Goal: Navigation & Orientation: Understand site structure

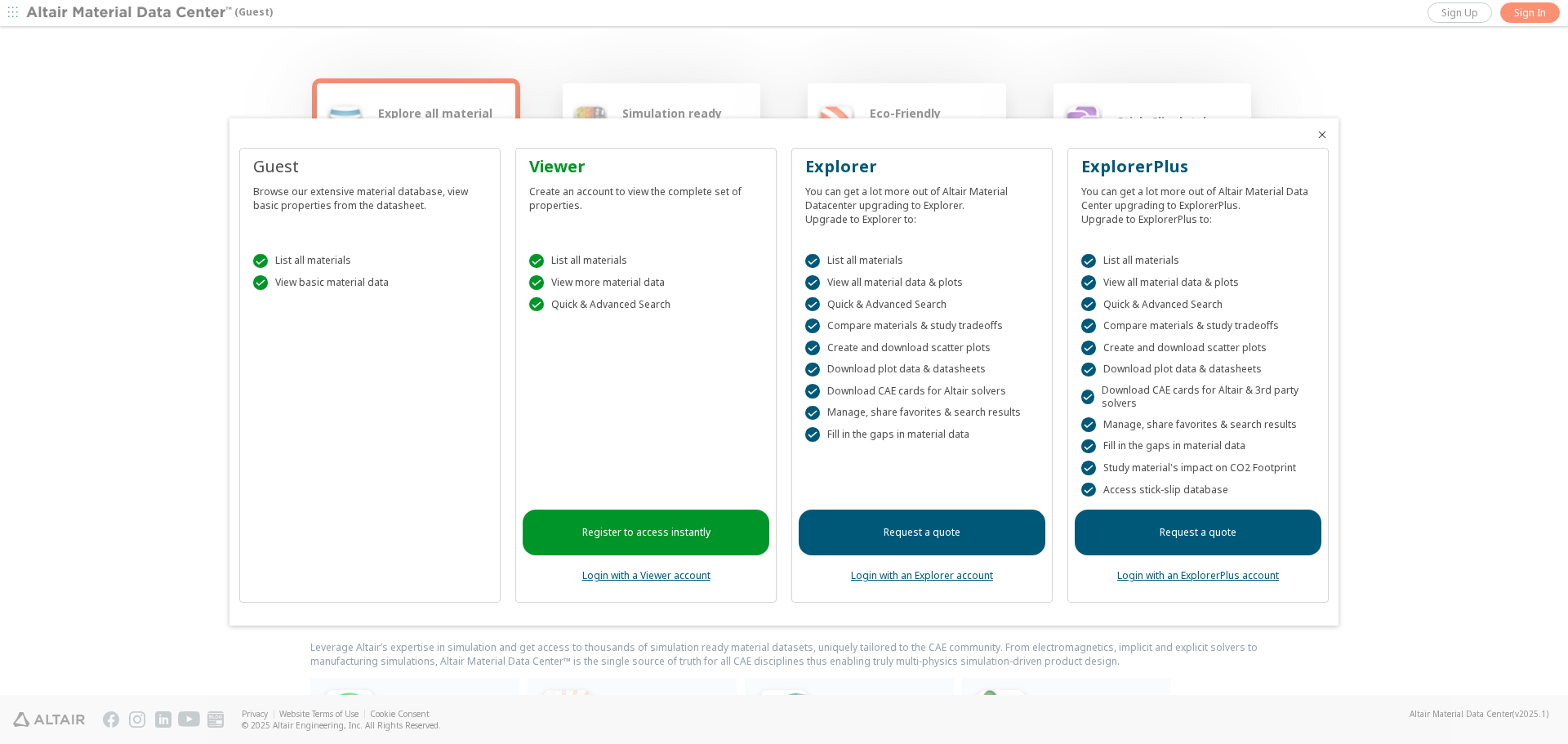
click at [1319, 135] on icon "Close" at bounding box center [1321, 134] width 13 height 13
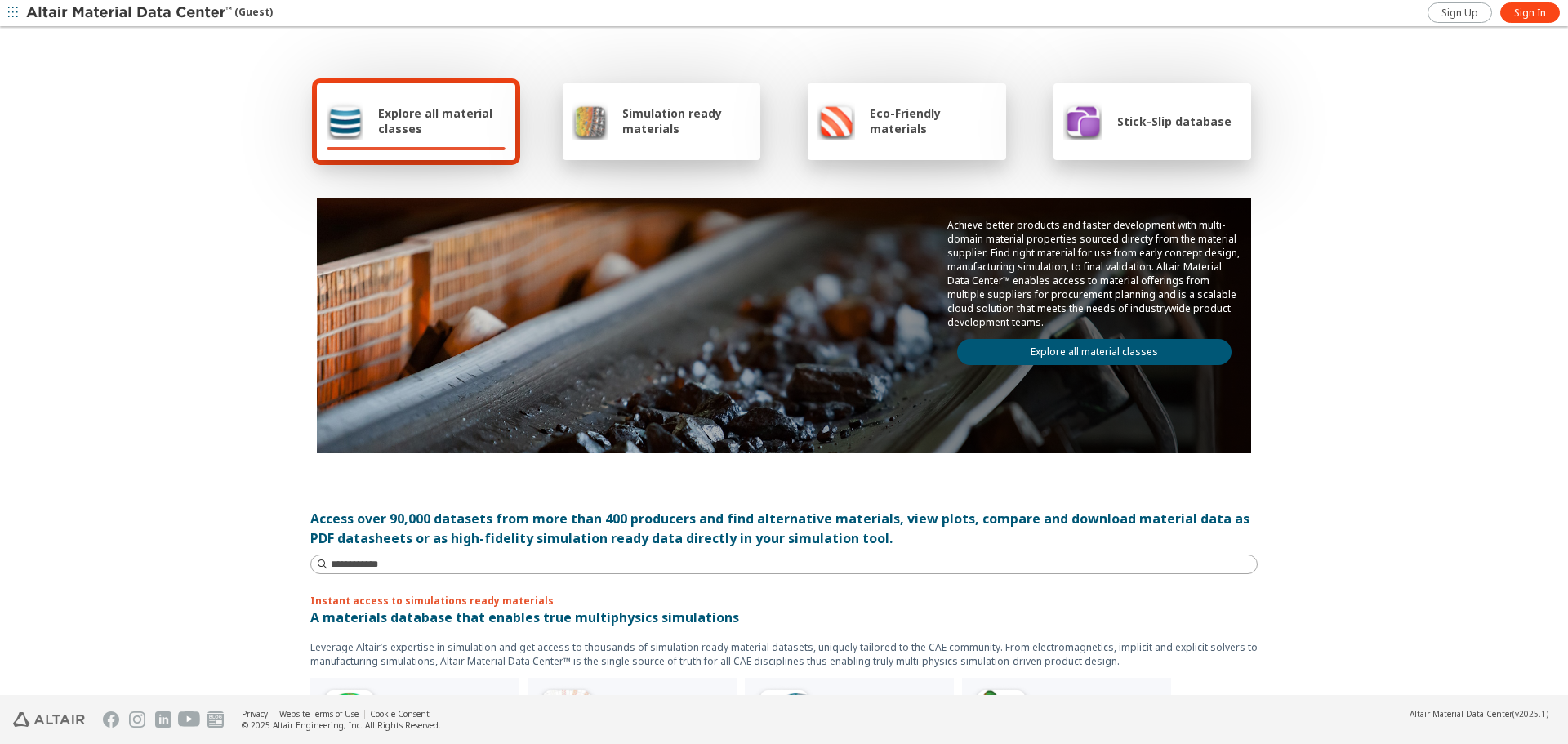
click at [1166, 364] on link "Explore all material classes" at bounding box center [1094, 352] width 275 height 26
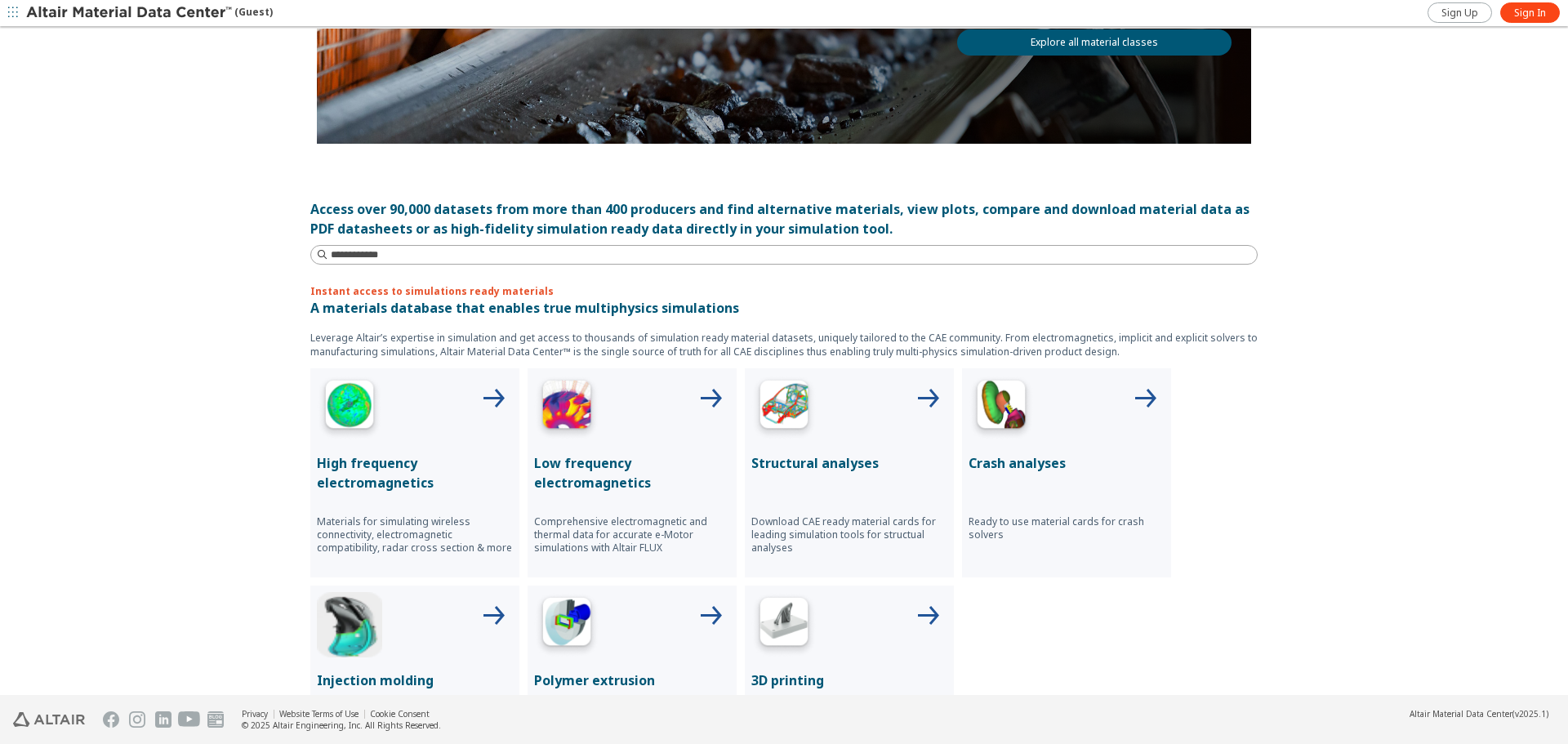
scroll to position [490, 0]
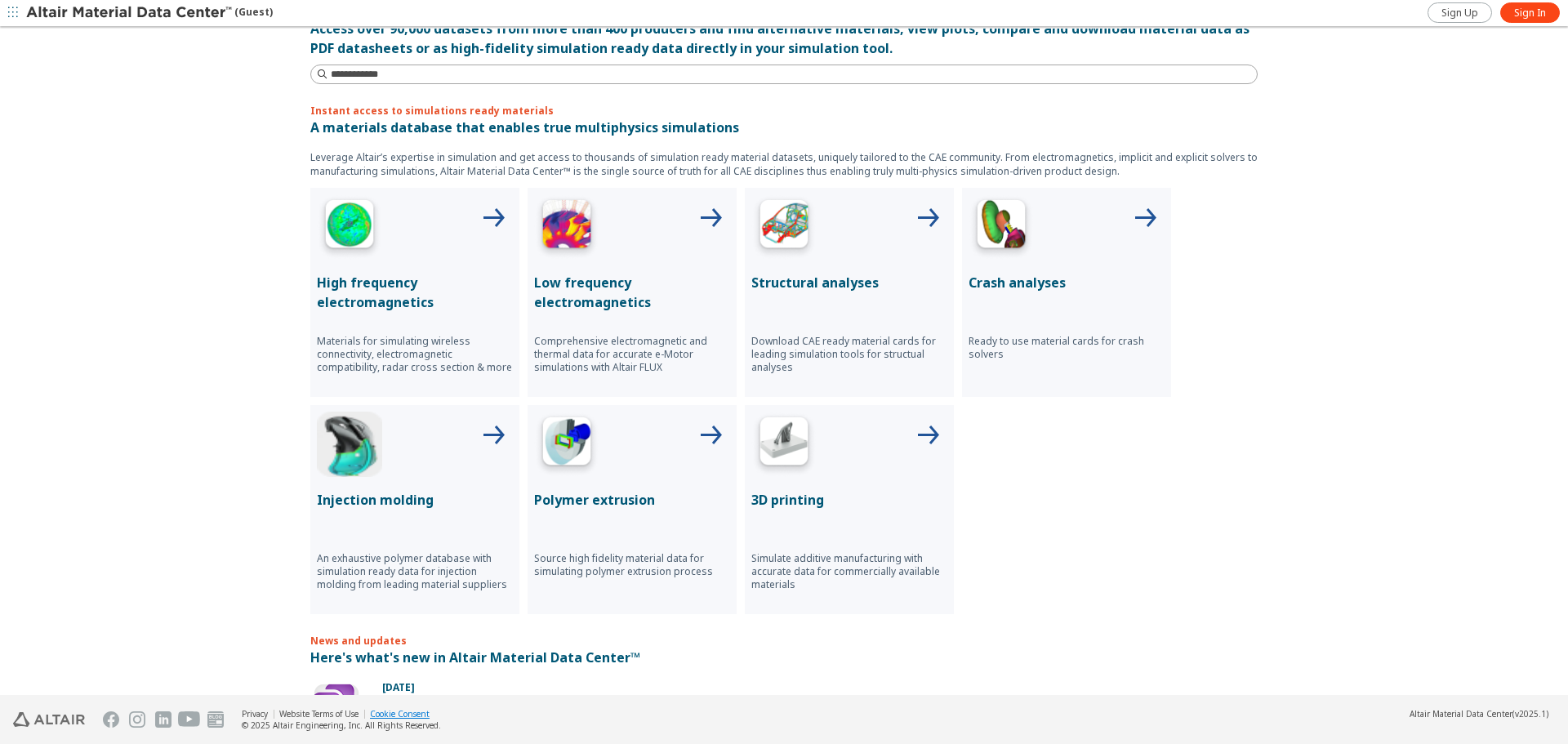
click at [401, 713] on link "Cookie Consent" at bounding box center [399, 713] width 59 height 11
click at [263, 716] on link "Privacy" at bounding box center [254, 713] width 26 height 11
click at [331, 717] on link "Website Terms of Use" at bounding box center [319, 713] width 79 height 11
